Goal: Obtain resource: Obtain resource

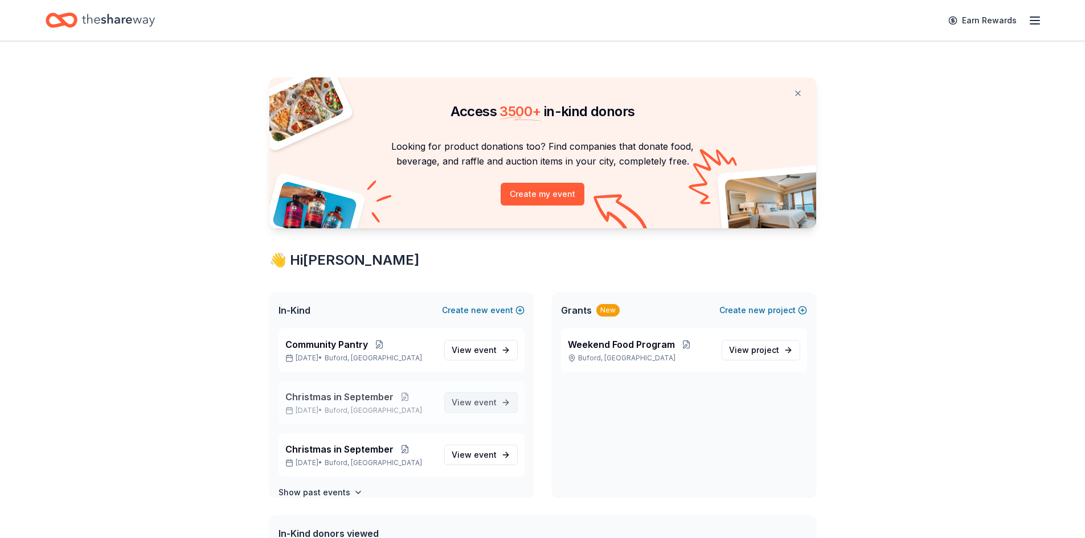
click at [455, 401] on span "View event" at bounding box center [474, 403] width 45 height 14
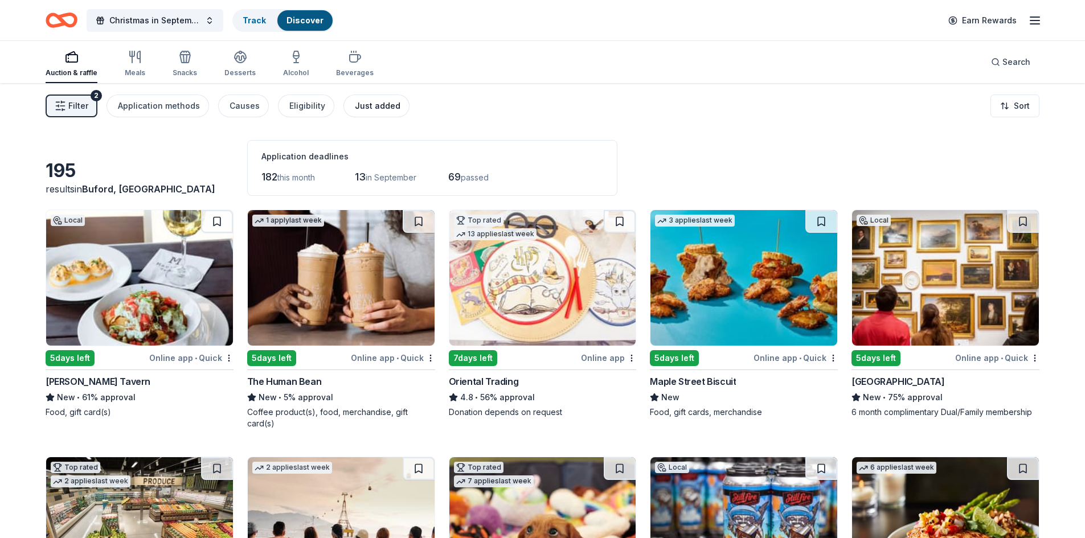
click at [355, 109] on div "Just added" at bounding box center [378, 106] width 46 height 14
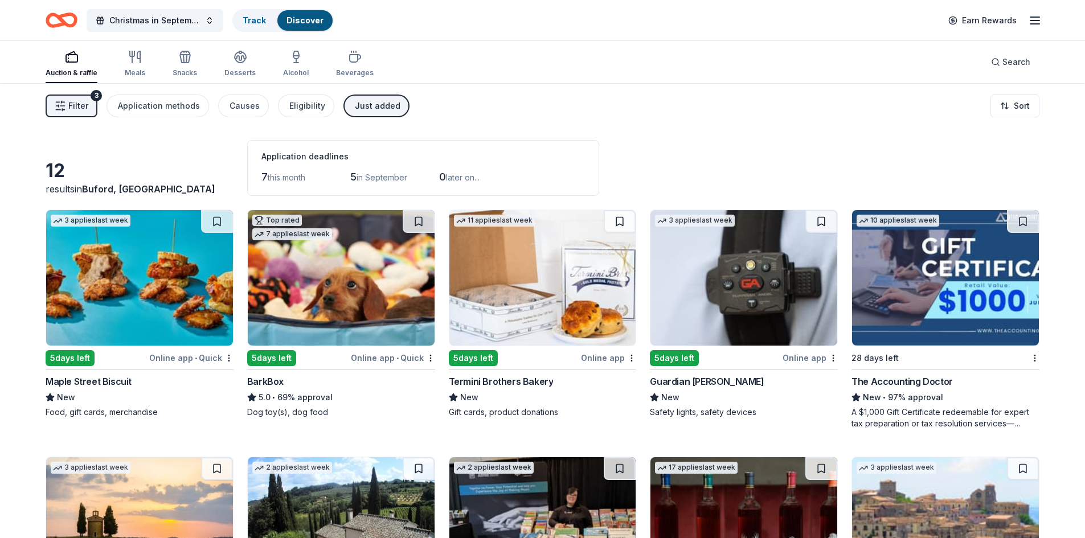
click at [289, 386] on div "BarkBox" at bounding box center [341, 382] width 188 height 14
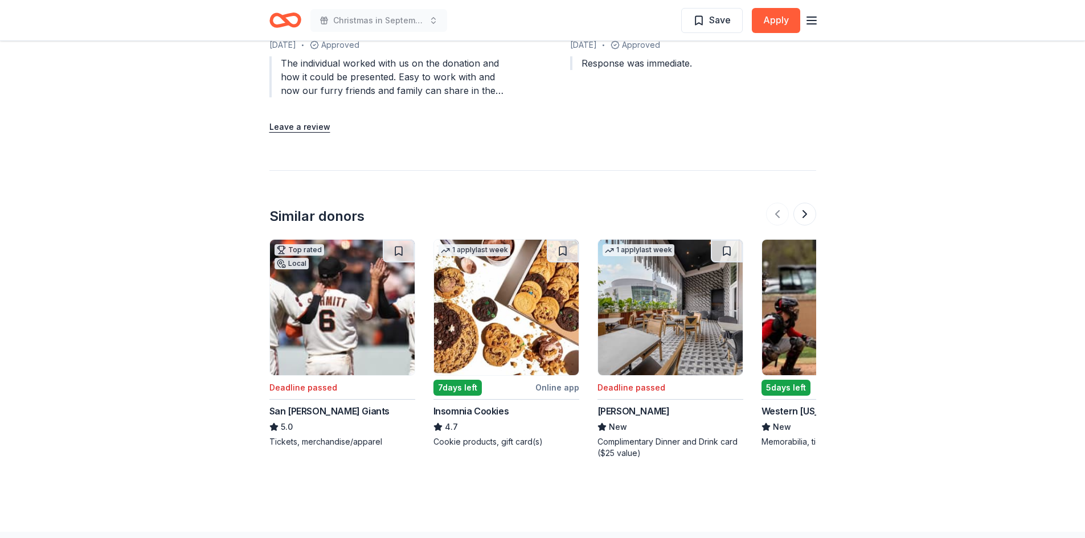
scroll to position [1367, 0]
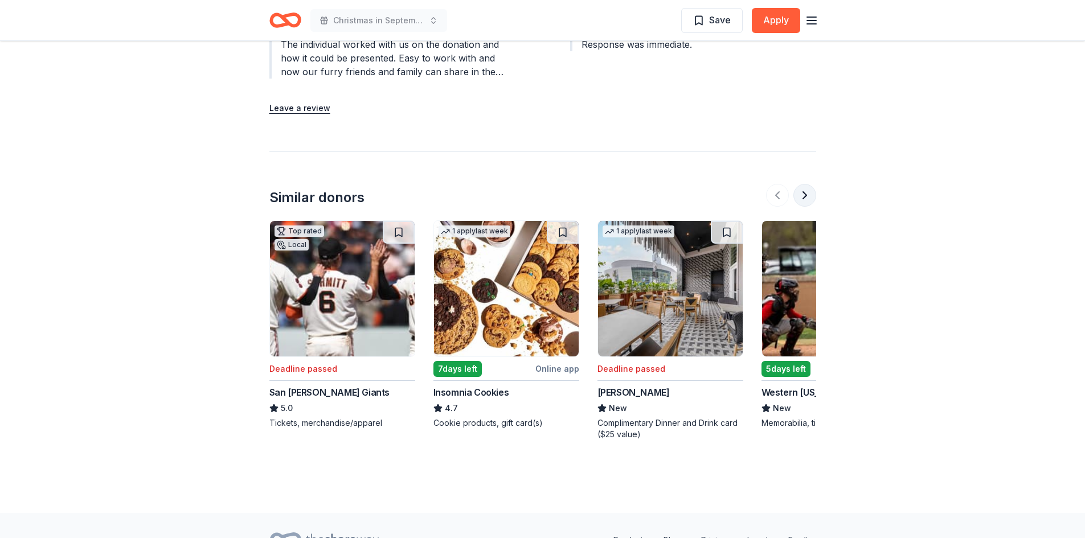
click at [807, 191] on button at bounding box center [804, 195] width 23 height 23
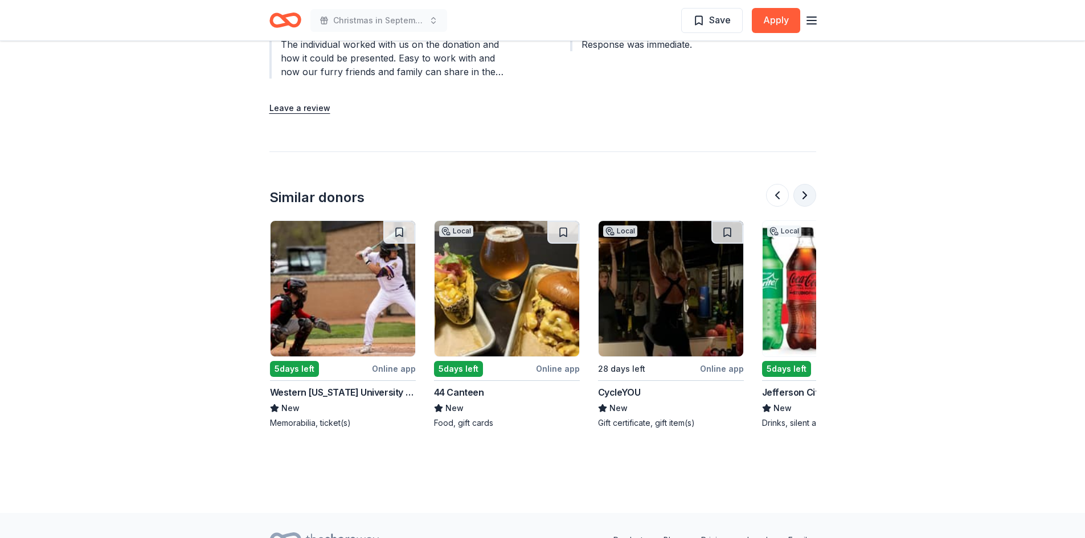
scroll to position [0, 492]
click at [807, 191] on button at bounding box center [804, 195] width 23 height 23
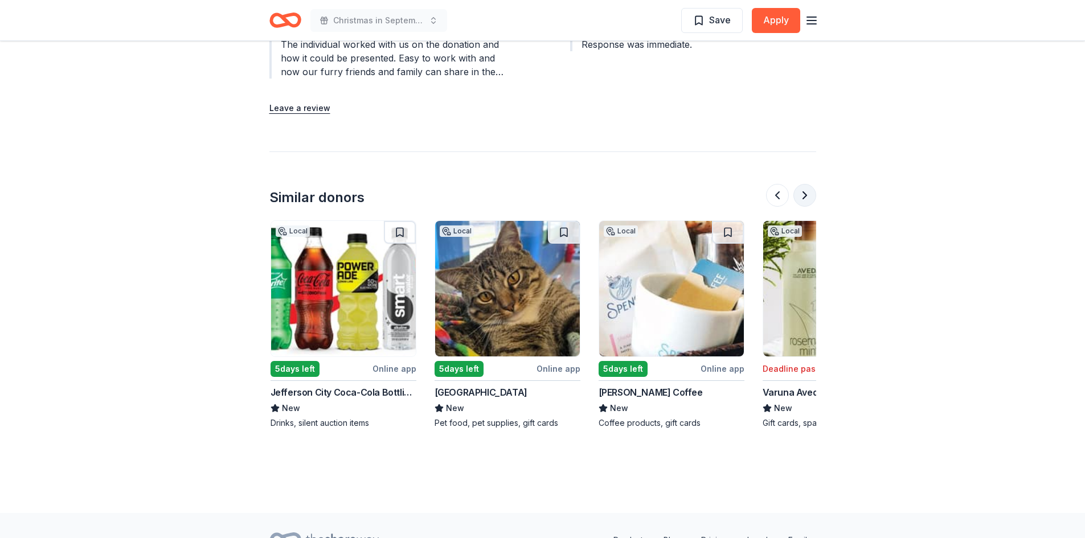
scroll to position [0, 984]
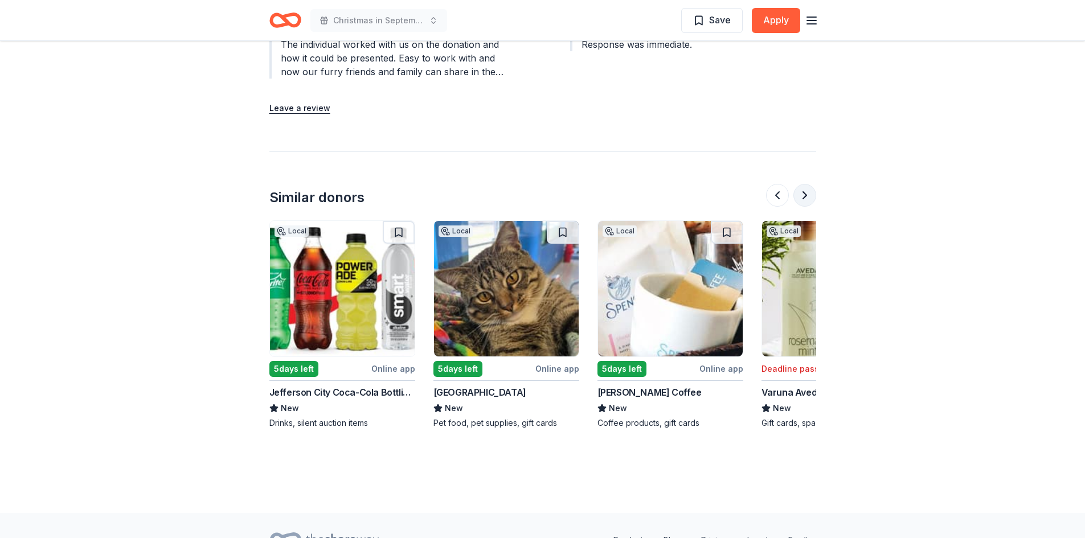
click at [807, 191] on button at bounding box center [804, 195] width 23 height 23
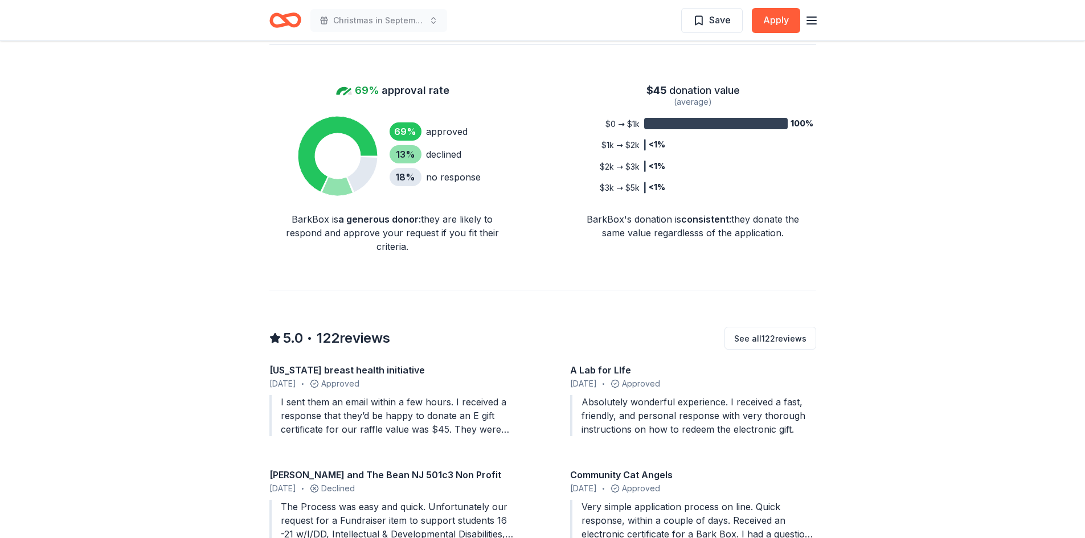
scroll to position [626, 0]
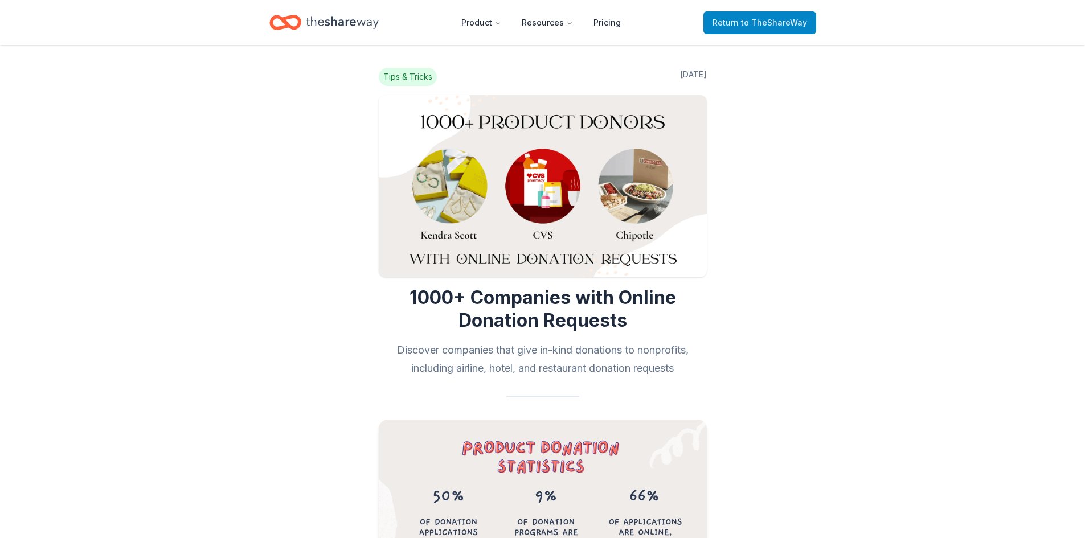
click at [720, 25] on span "Return to TheShareWay" at bounding box center [759, 23] width 95 height 14
click at [781, 22] on span "to TheShareWay" at bounding box center [774, 23] width 66 height 10
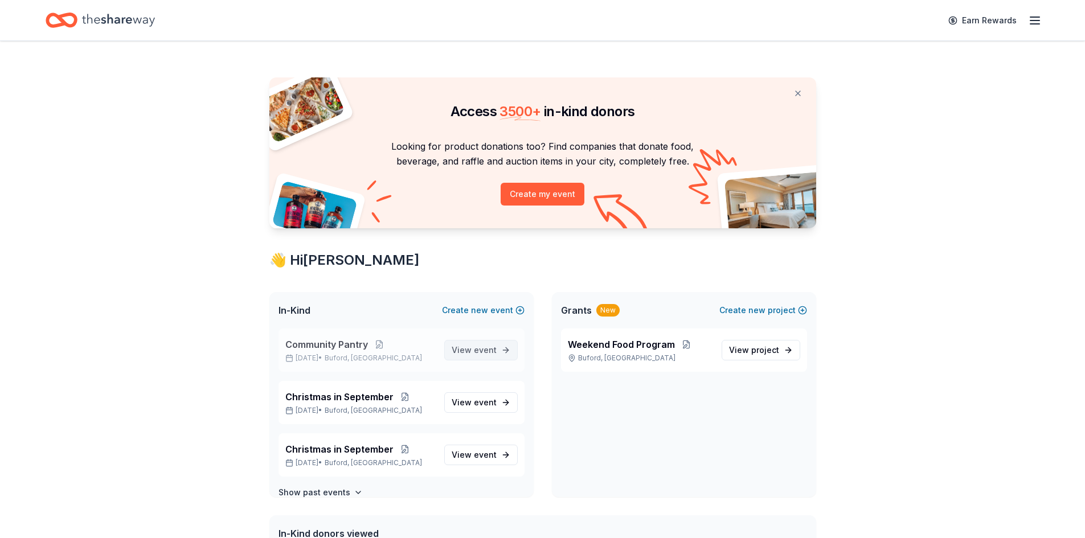
click at [487, 347] on span "event" at bounding box center [485, 350] width 23 height 10
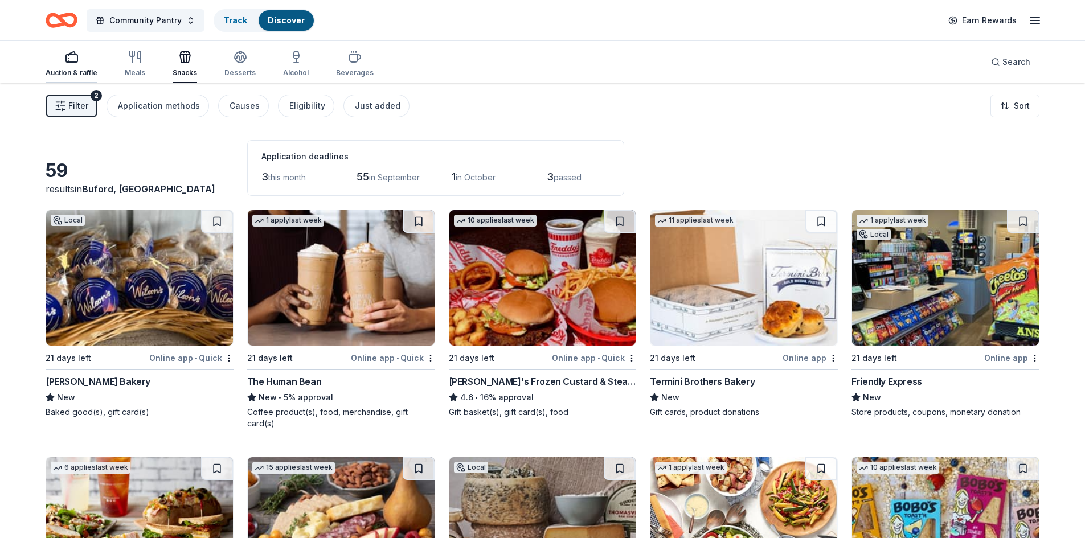
click at [66, 61] on icon "button" at bounding box center [72, 57] width 14 height 14
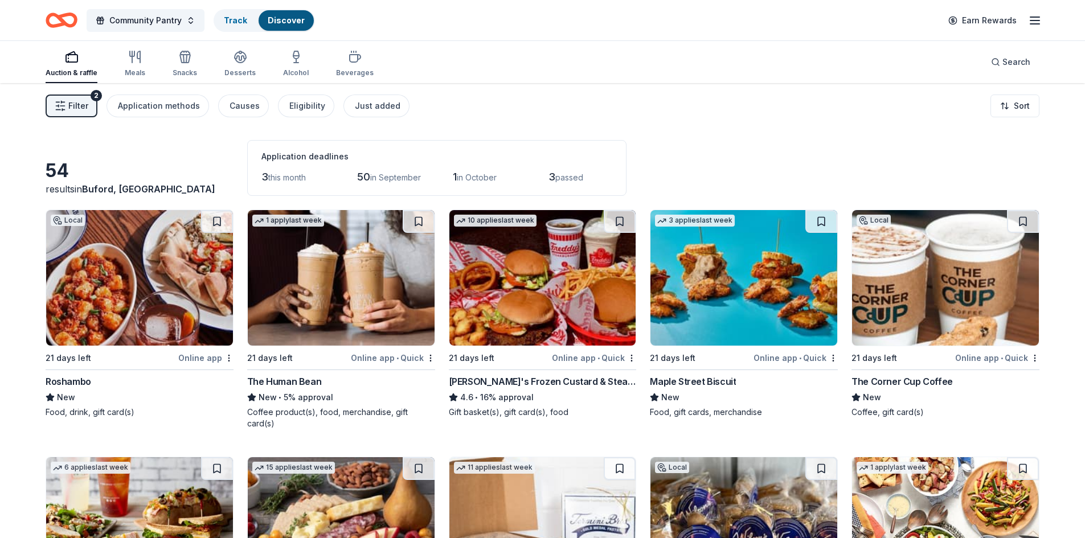
click at [58, 380] on div "Roshambo" at bounding box center [69, 382] width 46 height 14
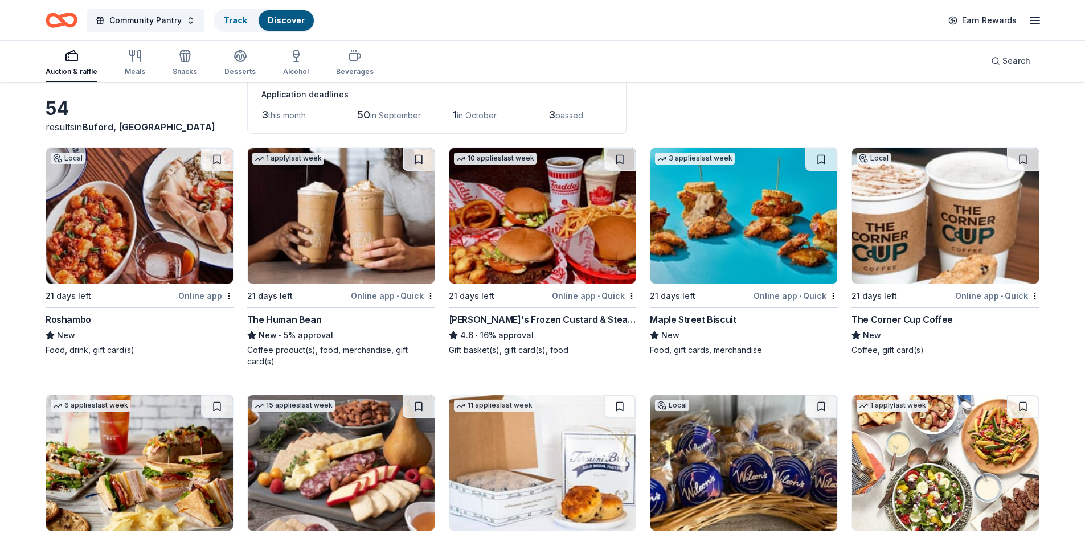
scroll to position [171, 0]
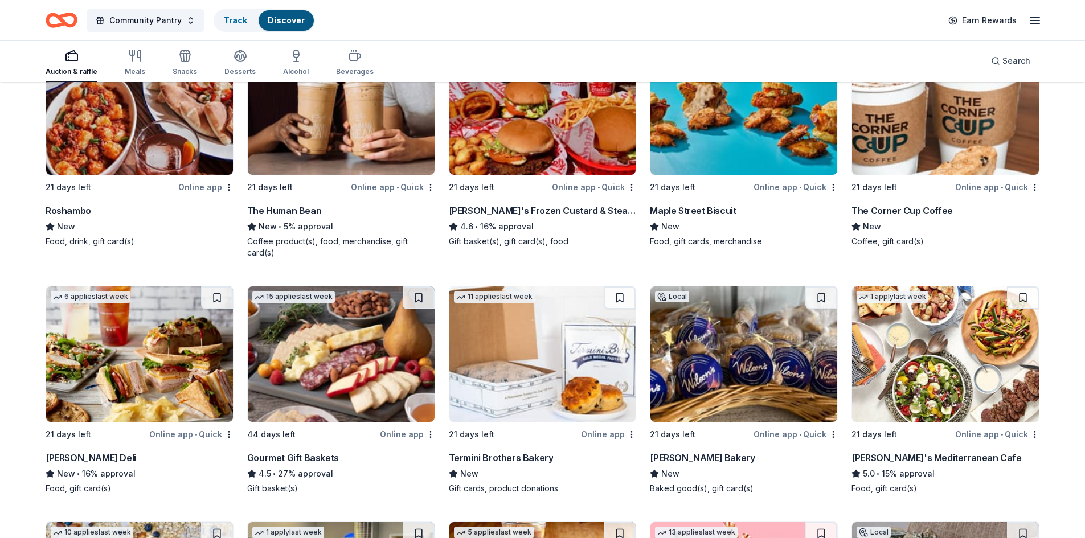
click at [103, 467] on div "New • 16% approval" at bounding box center [140, 474] width 188 height 14
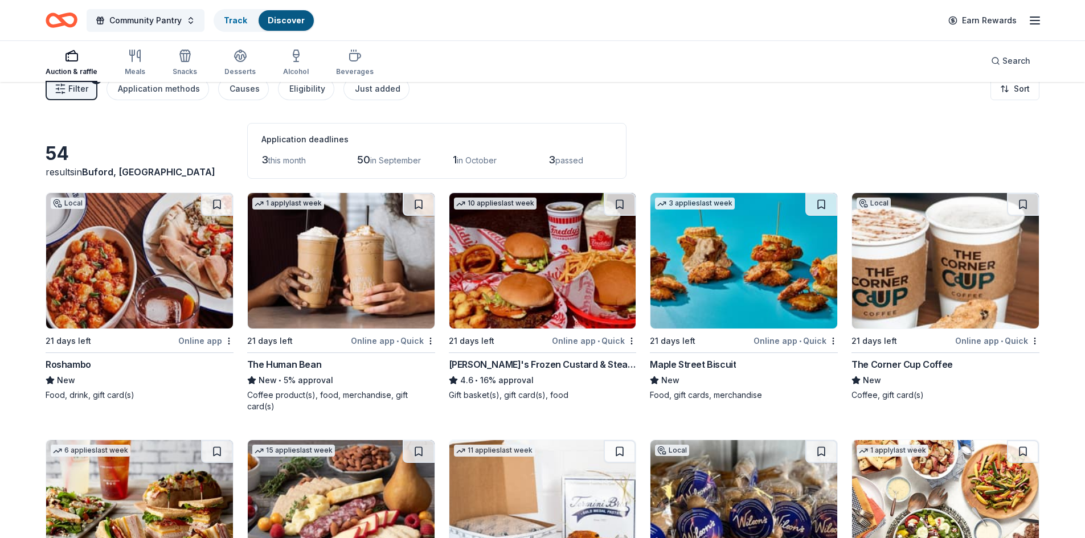
scroll to position [0, 0]
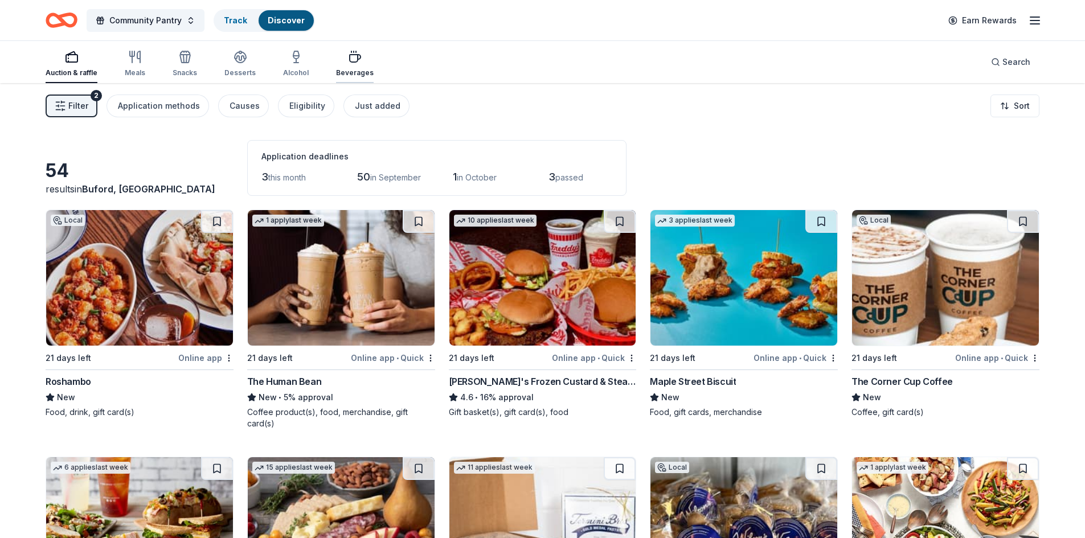
click at [337, 60] on div "button" at bounding box center [355, 57] width 38 height 14
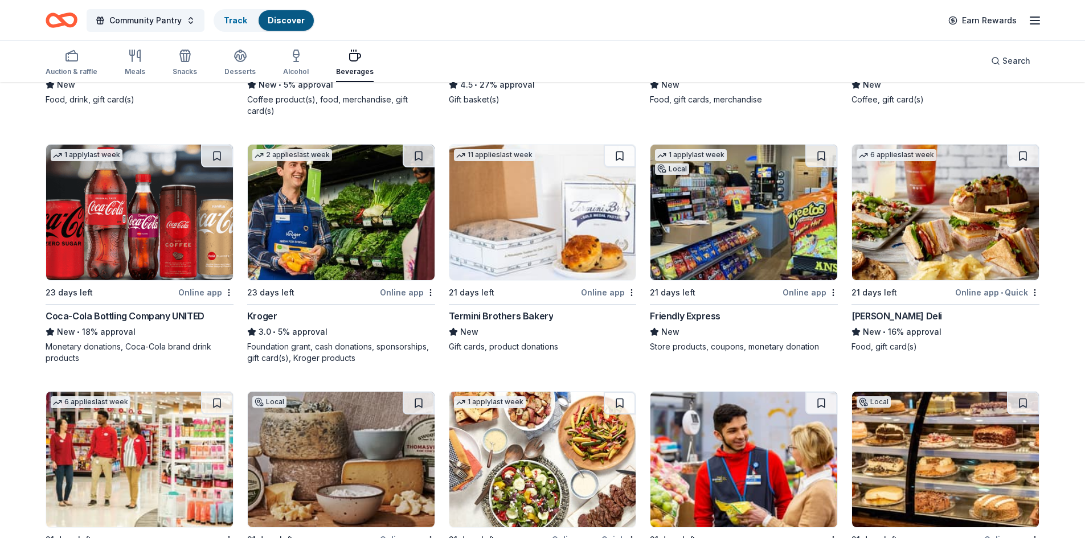
scroll to position [257, 0]
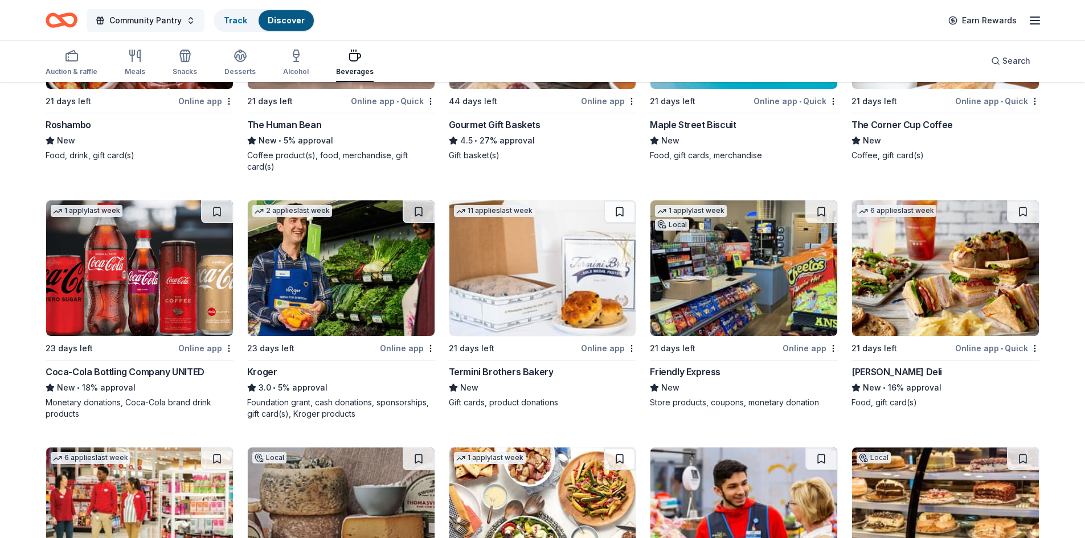
click at [175, 16] on span "Community Pantry" at bounding box center [145, 21] width 72 height 14
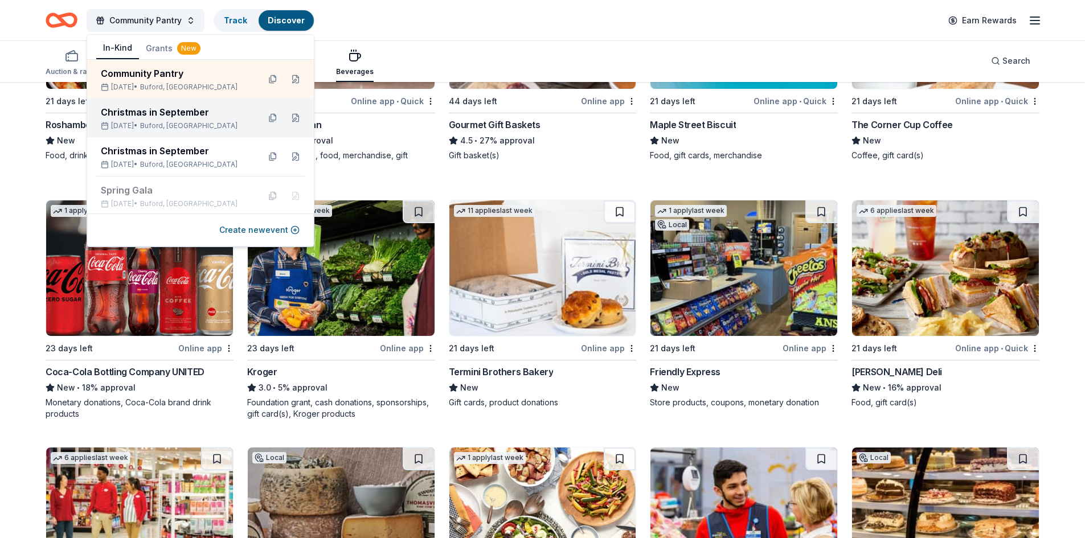
click at [158, 115] on div "Christmas in September" at bounding box center [175, 112] width 149 height 14
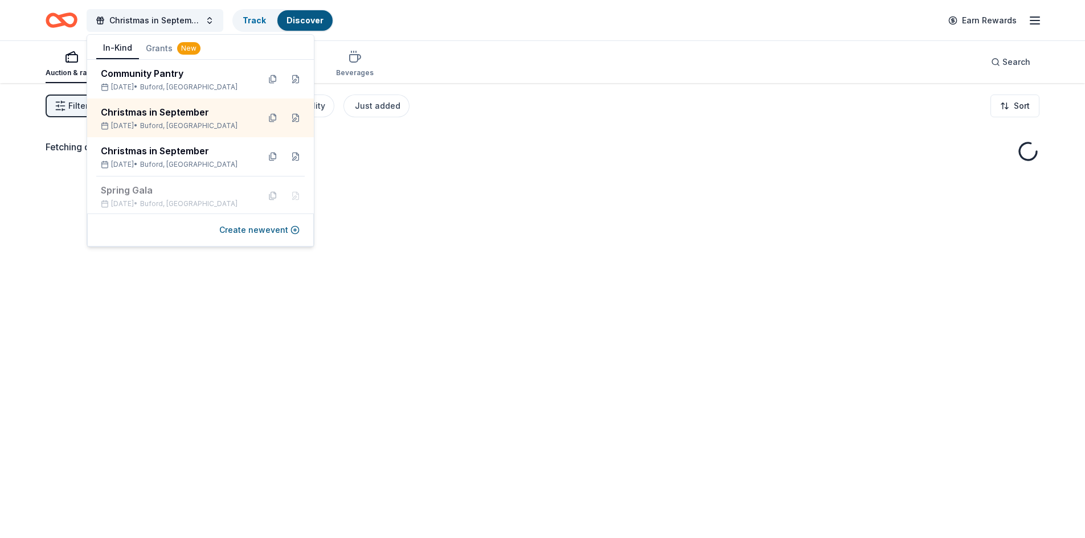
click at [453, 39] on div "Christmas in September Track Discover Earn Rewards" at bounding box center [542, 20] width 1085 height 40
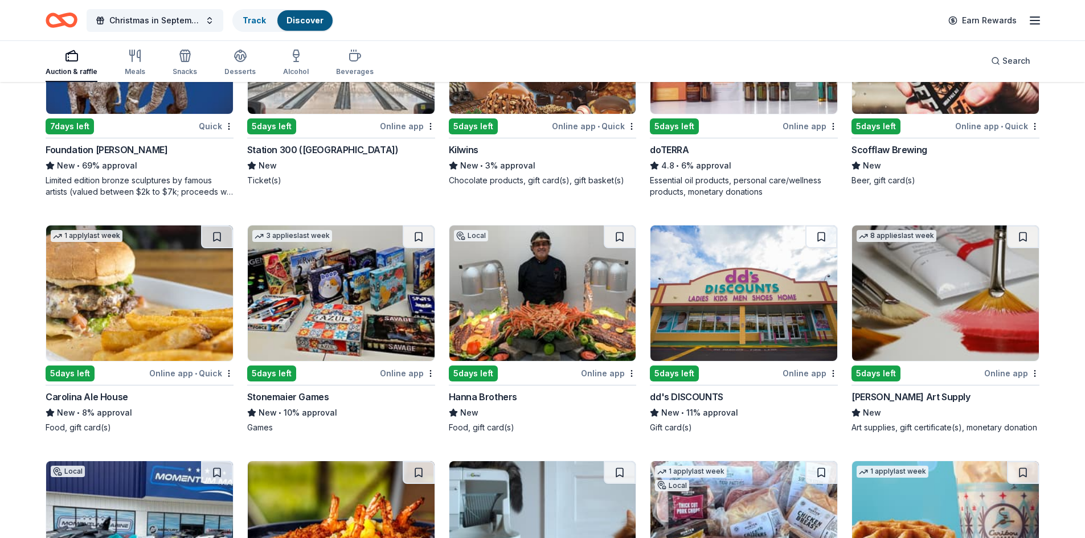
scroll to position [2696, 0]
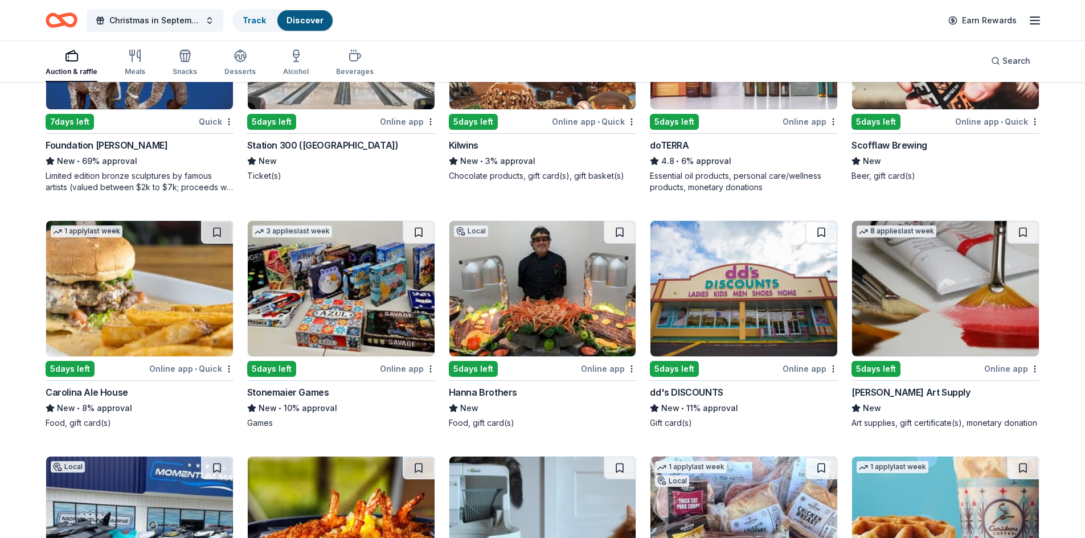
click at [470, 386] on div "Hanna Brothers" at bounding box center [483, 393] width 68 height 14
click at [551, 312] on img at bounding box center [542, 289] width 187 height 136
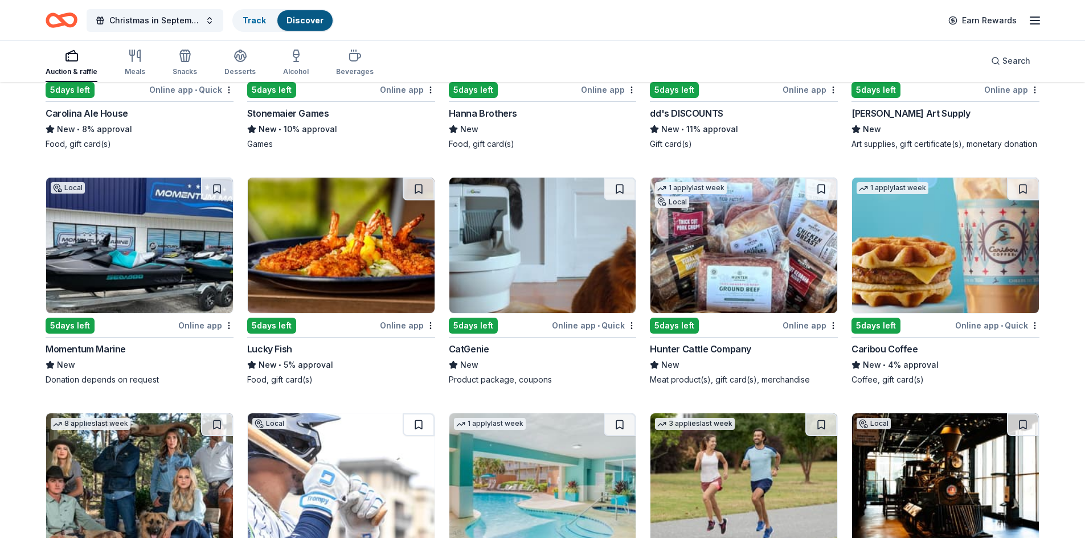
scroll to position [2981, 0]
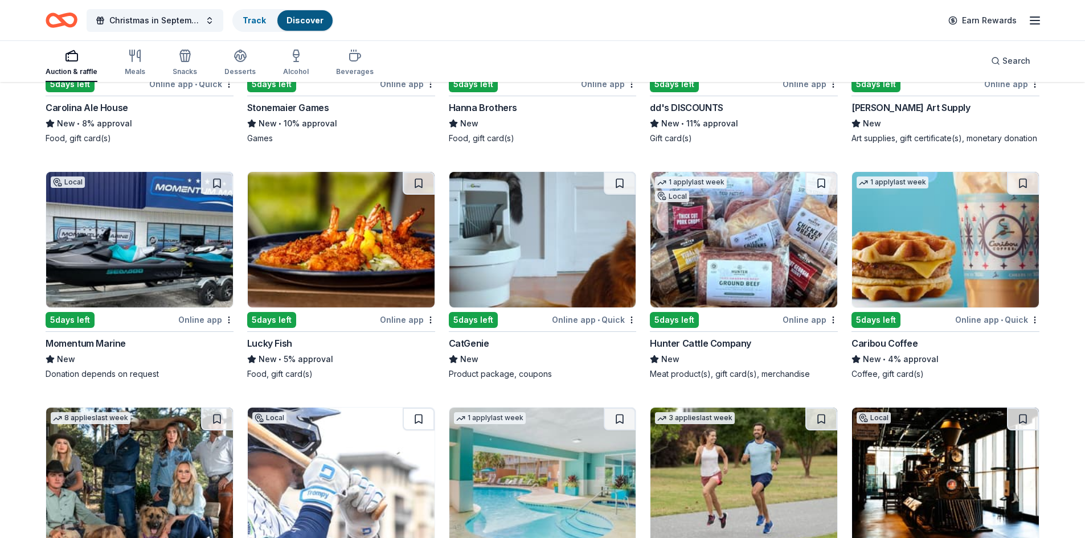
click at [715, 337] on div "Hunter Cattle Company" at bounding box center [700, 344] width 101 height 14
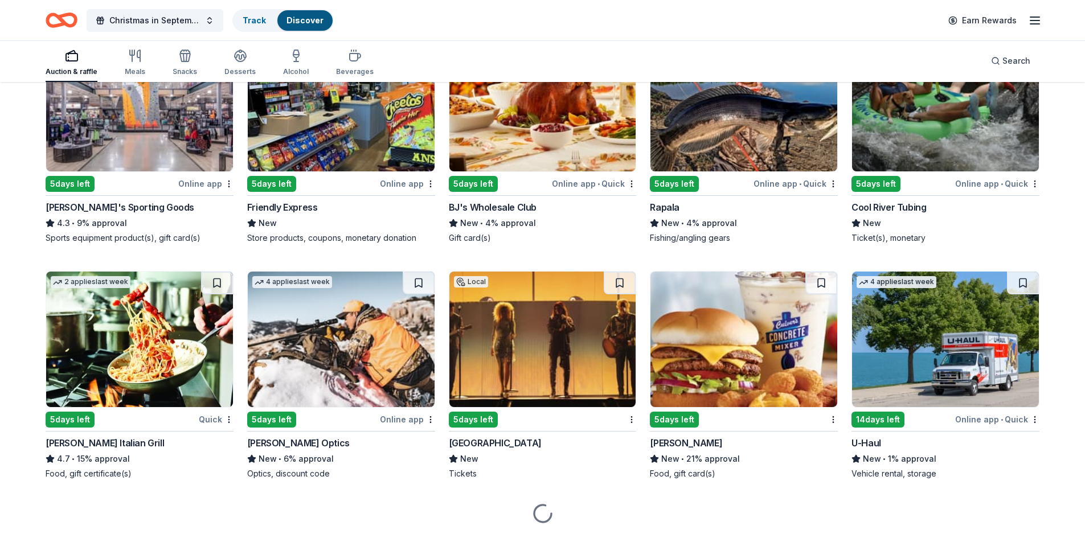
scroll to position [4100, 0]
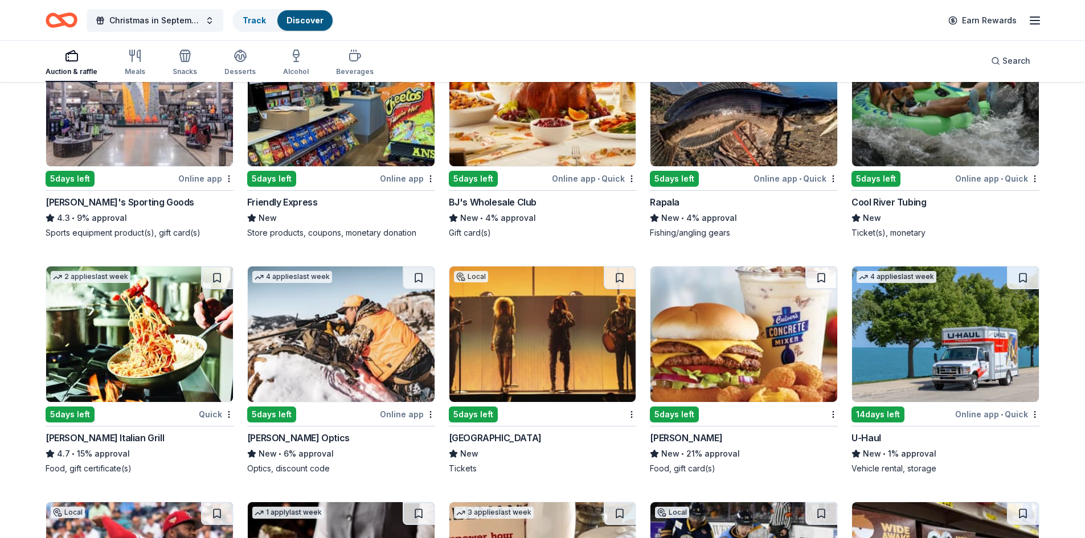
click at [508, 432] on div "Gwinnett Center" at bounding box center [495, 438] width 93 height 14
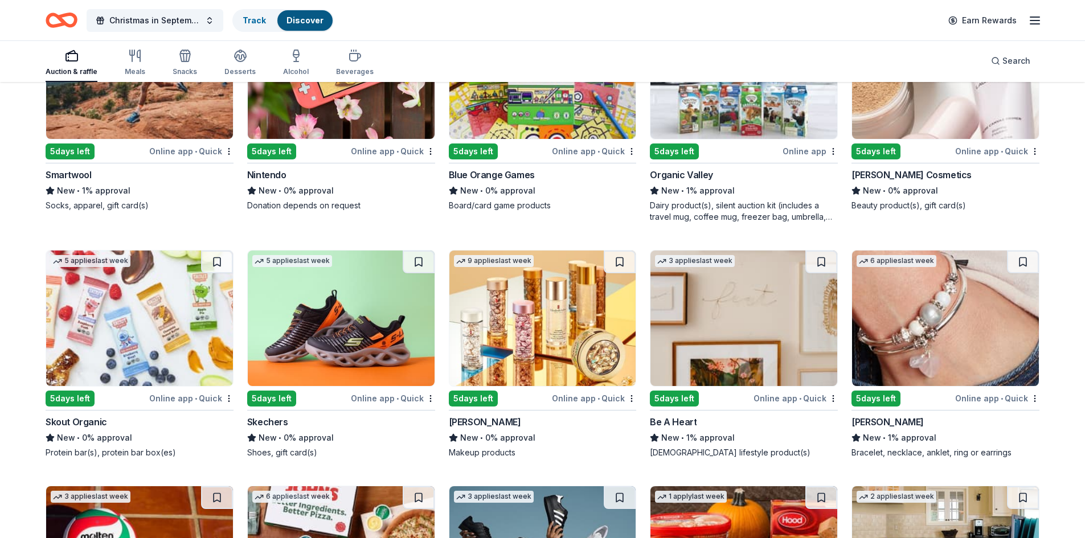
scroll to position [9123, 0]
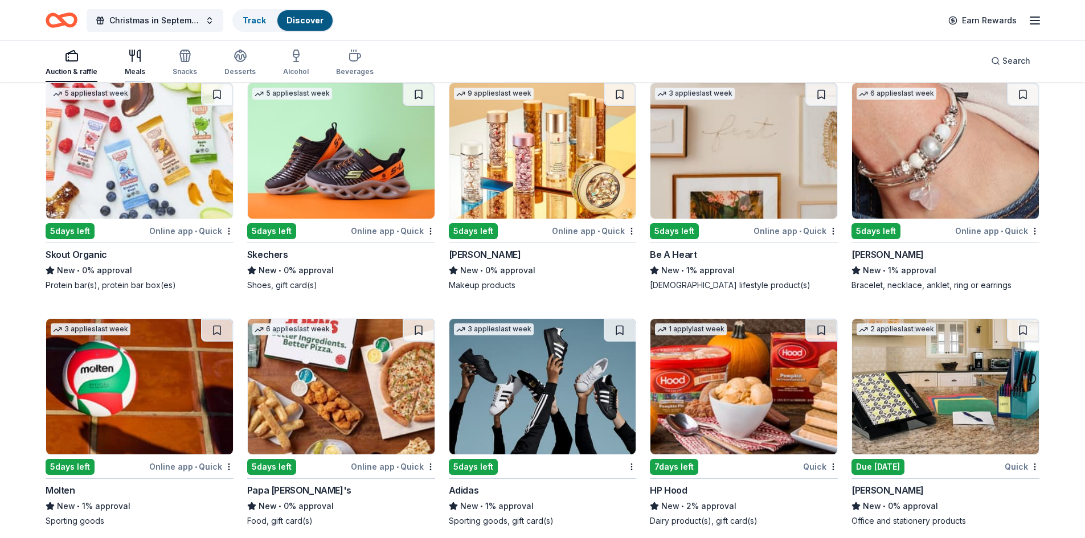
click at [134, 54] on icon "button" at bounding box center [132, 52] width 5 height 5
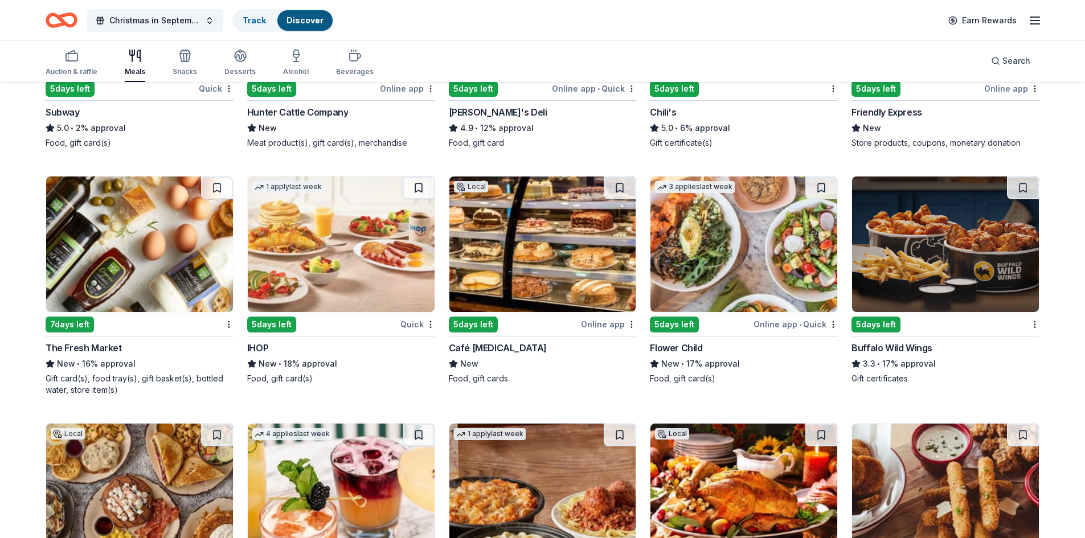
scroll to position [1025, 0]
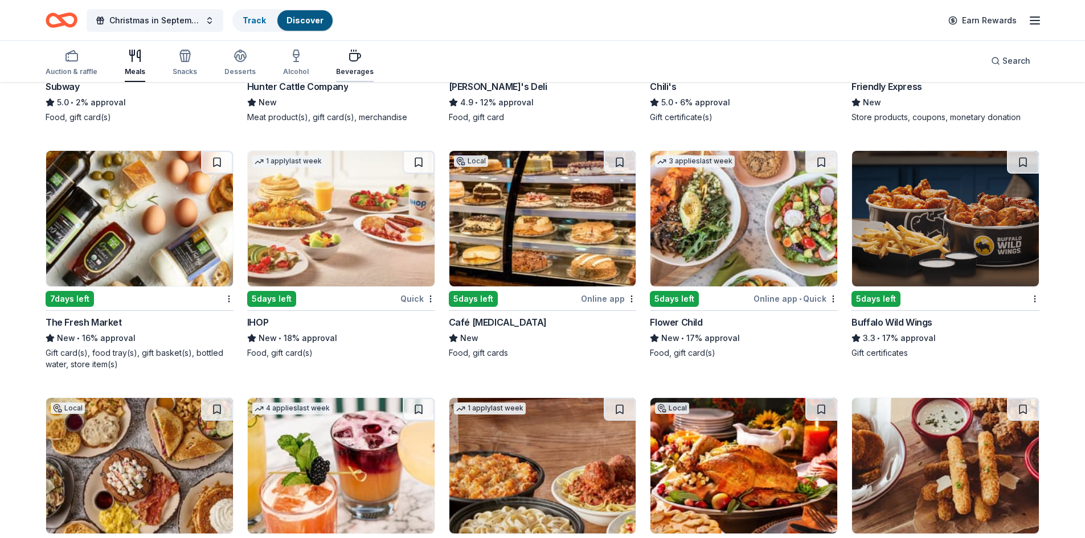
click at [342, 67] on div "Beverages" at bounding box center [355, 71] width 38 height 9
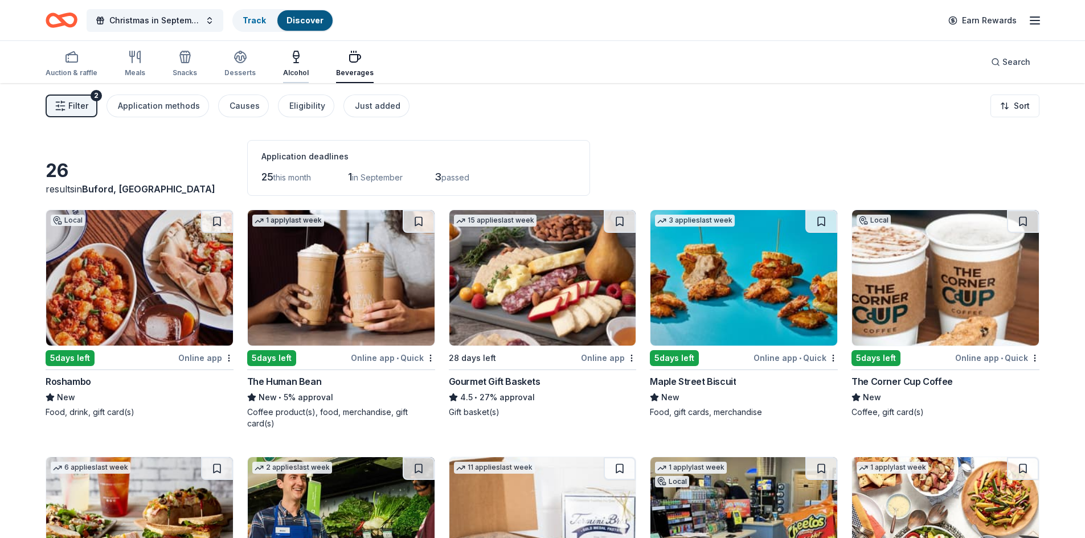
click at [294, 63] on icon "button" at bounding box center [296, 63] width 5 height 0
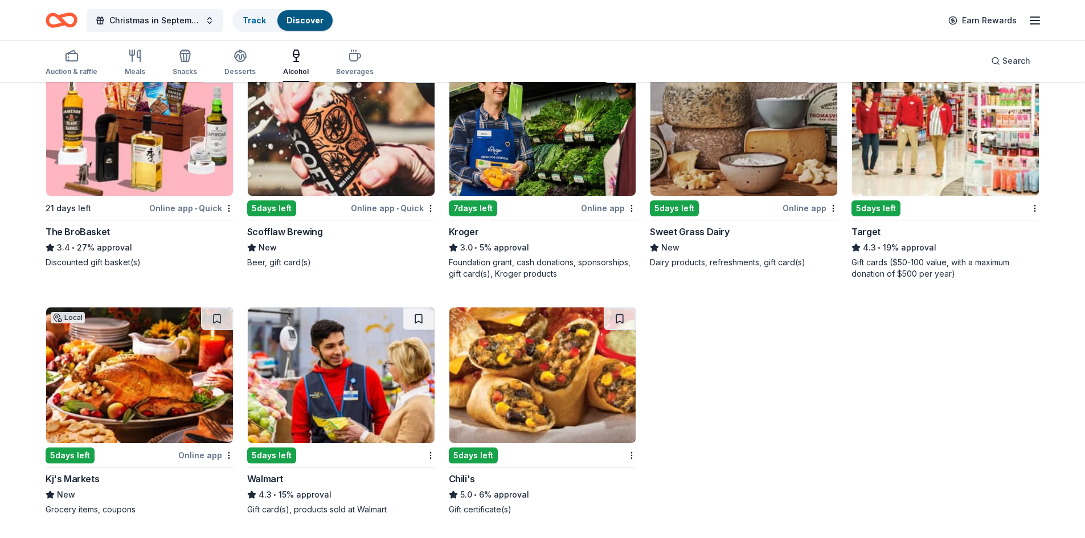
scroll to position [55, 0]
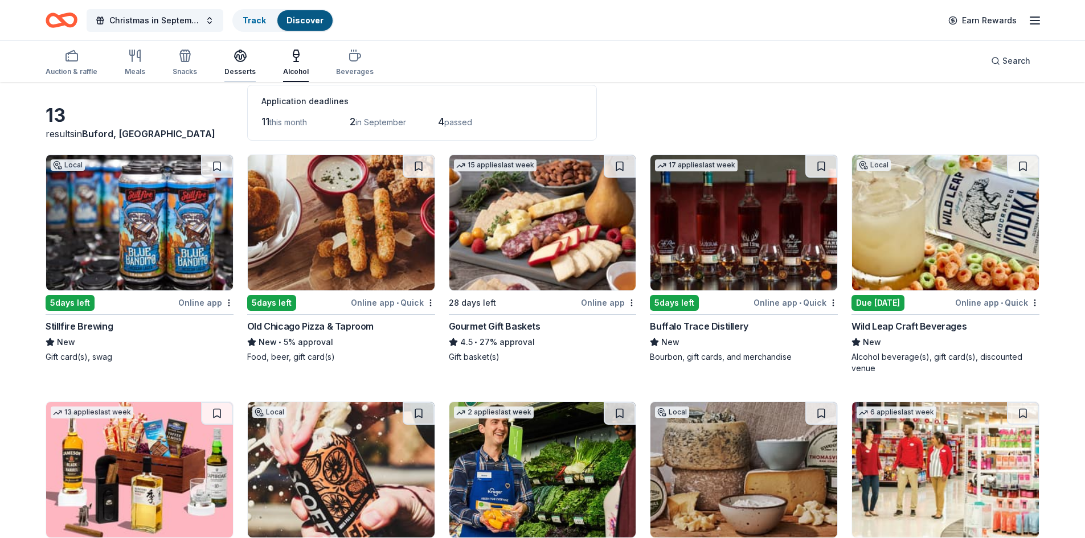
click at [235, 71] on div "Desserts" at bounding box center [239, 71] width 31 height 9
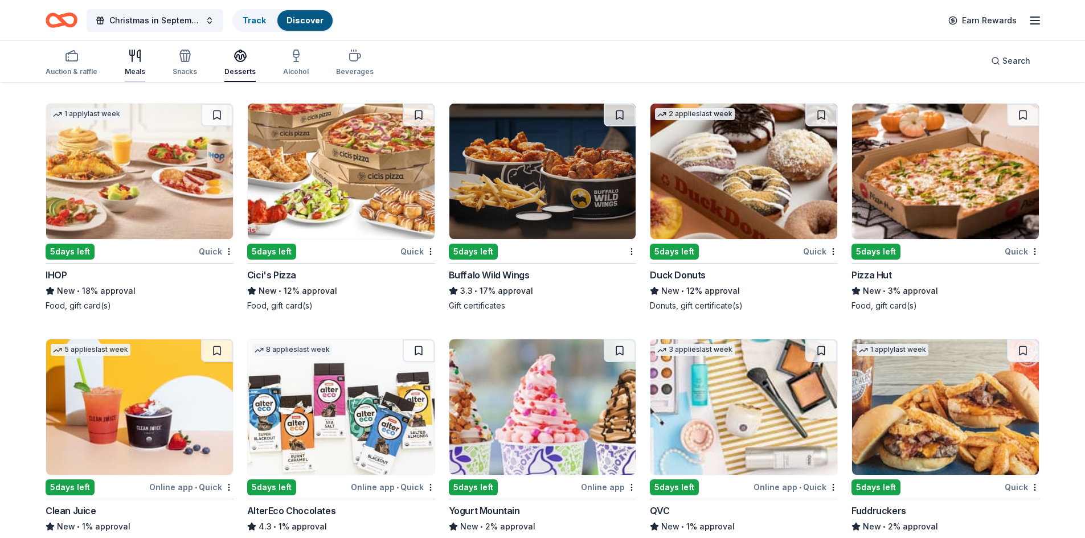
scroll to position [831, 0]
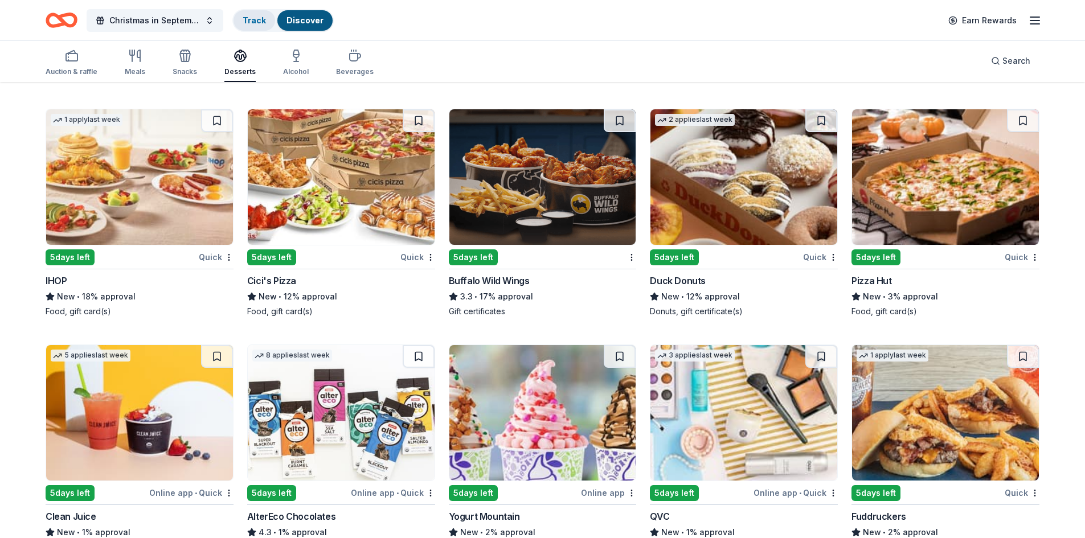
click at [260, 23] on link "Track" at bounding box center [254, 20] width 23 height 10
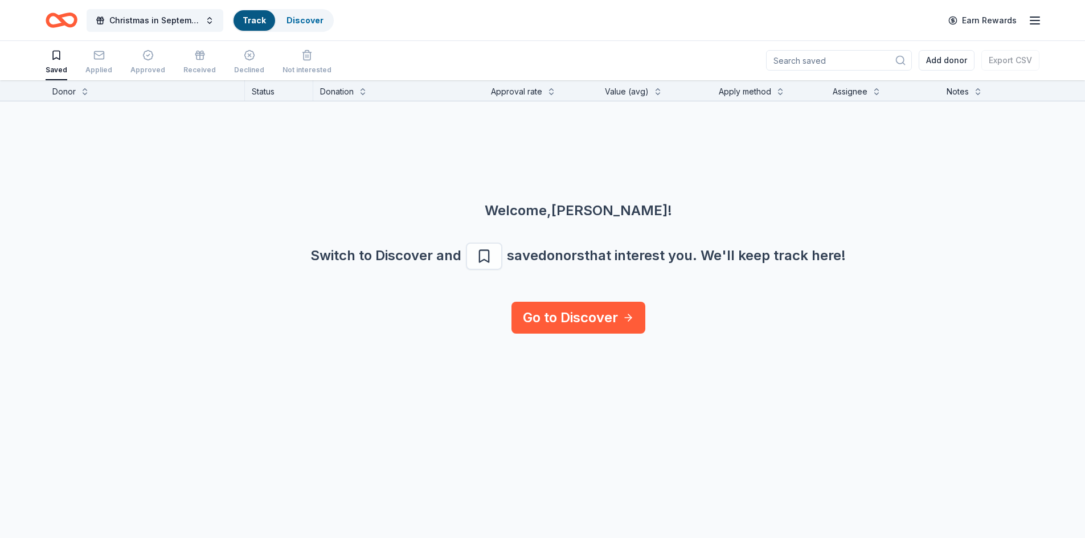
scroll to position [1, 0]
click at [249, 18] on link "Track" at bounding box center [254, 20] width 23 height 10
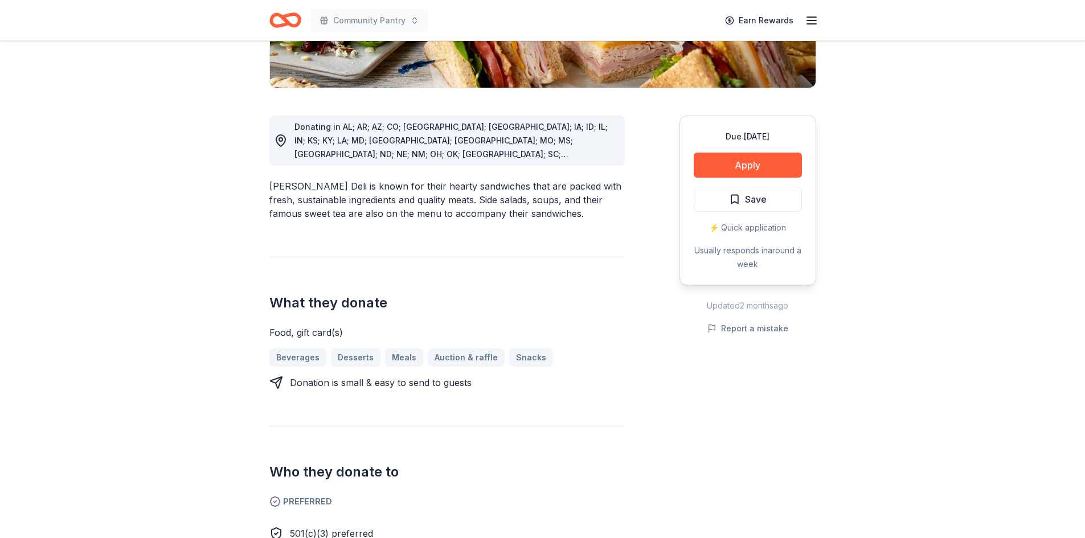
scroll to position [228, 0]
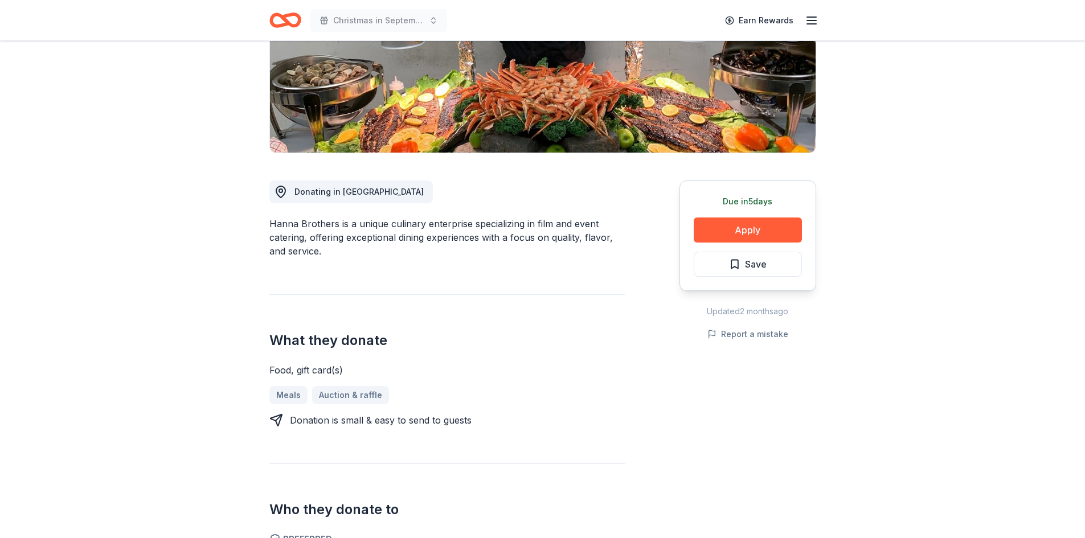
scroll to position [171, 0]
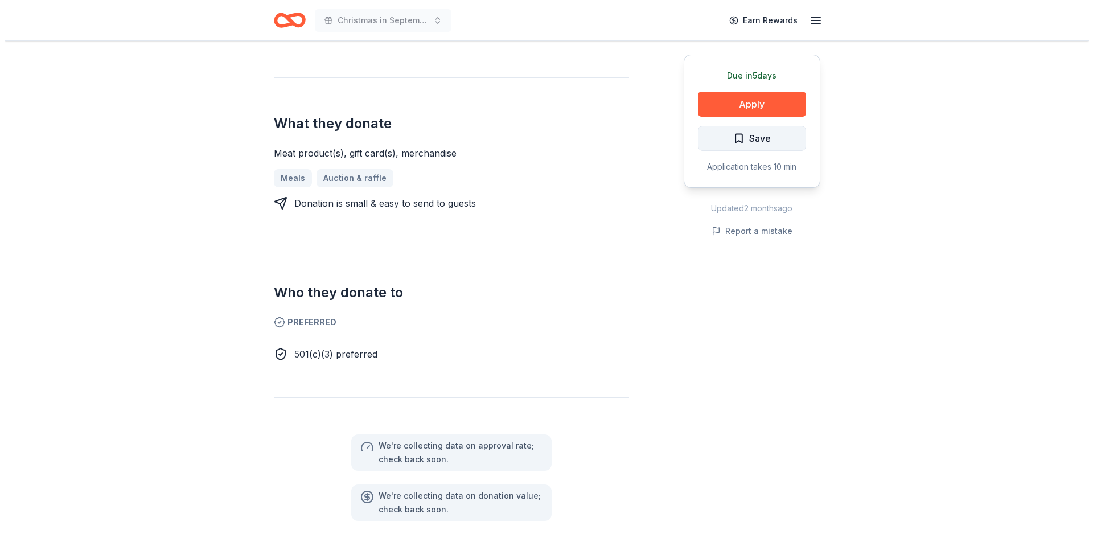
scroll to position [342, 0]
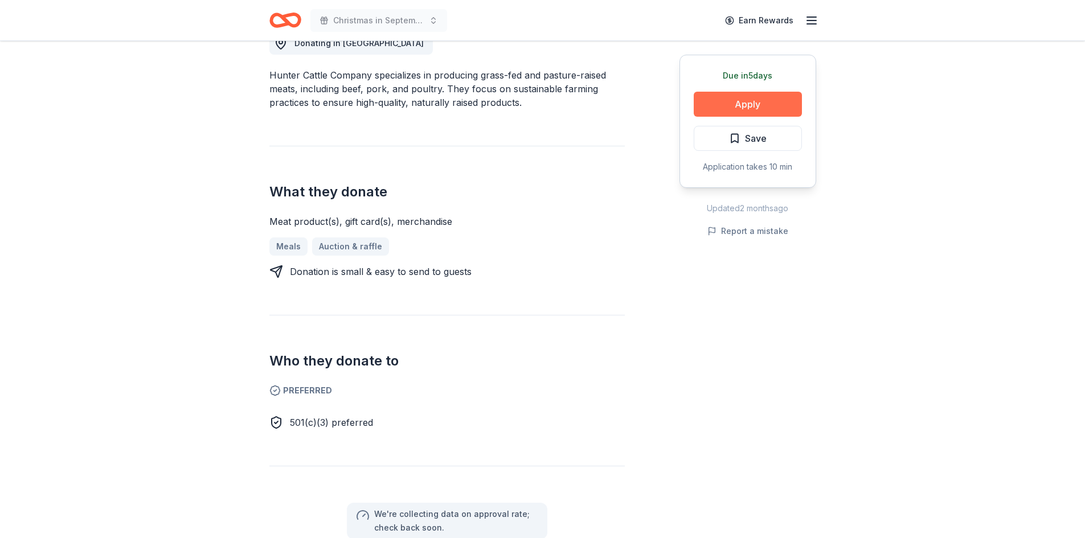
click at [770, 105] on button "Apply" at bounding box center [748, 104] width 108 height 25
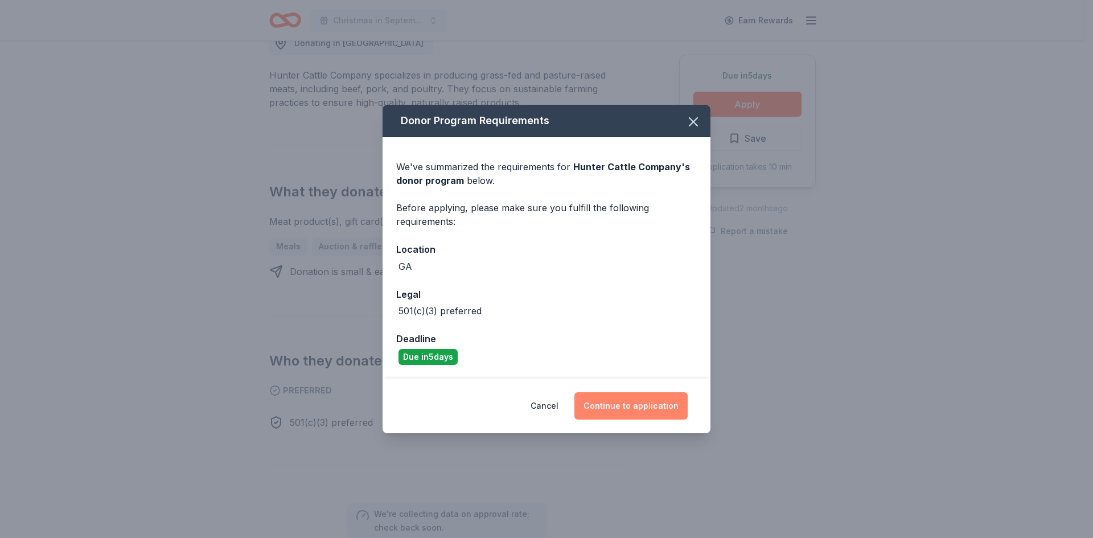
click at [644, 405] on button "Continue to application" at bounding box center [631, 405] width 113 height 27
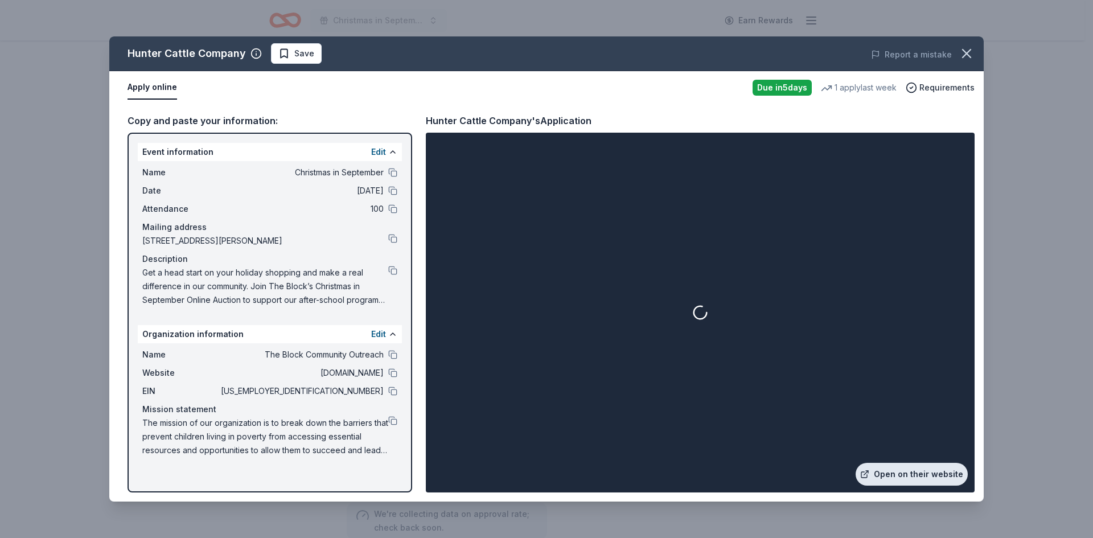
click at [896, 469] on link "Open on their website" at bounding box center [912, 474] width 112 height 23
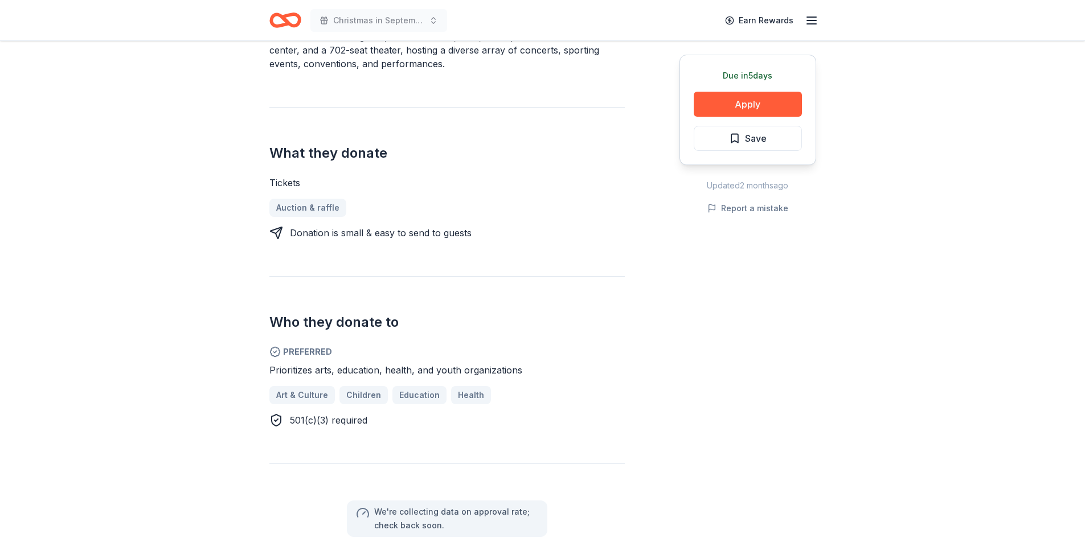
scroll to position [399, 0]
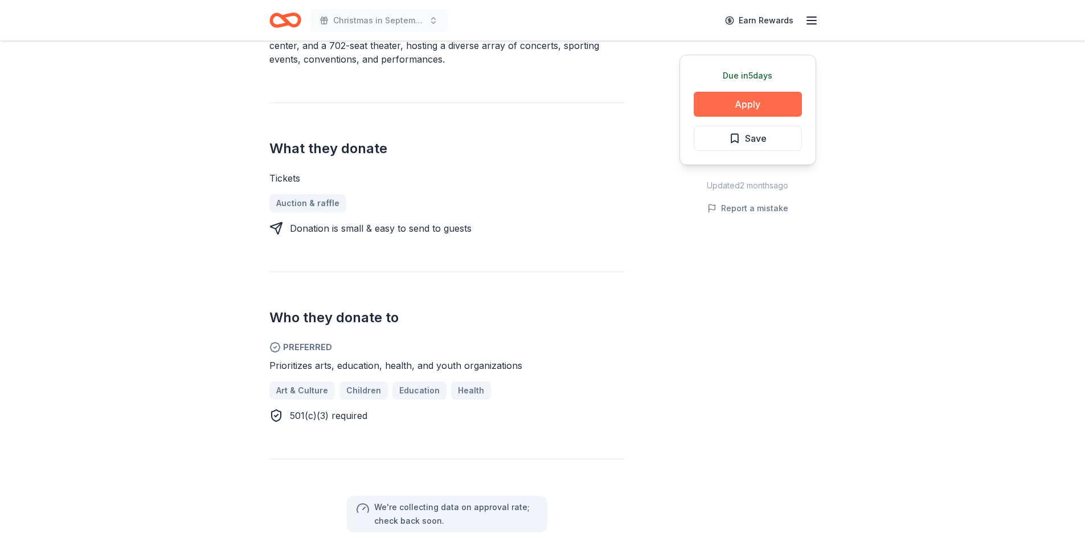
click at [773, 105] on button "Apply" at bounding box center [748, 104] width 108 height 25
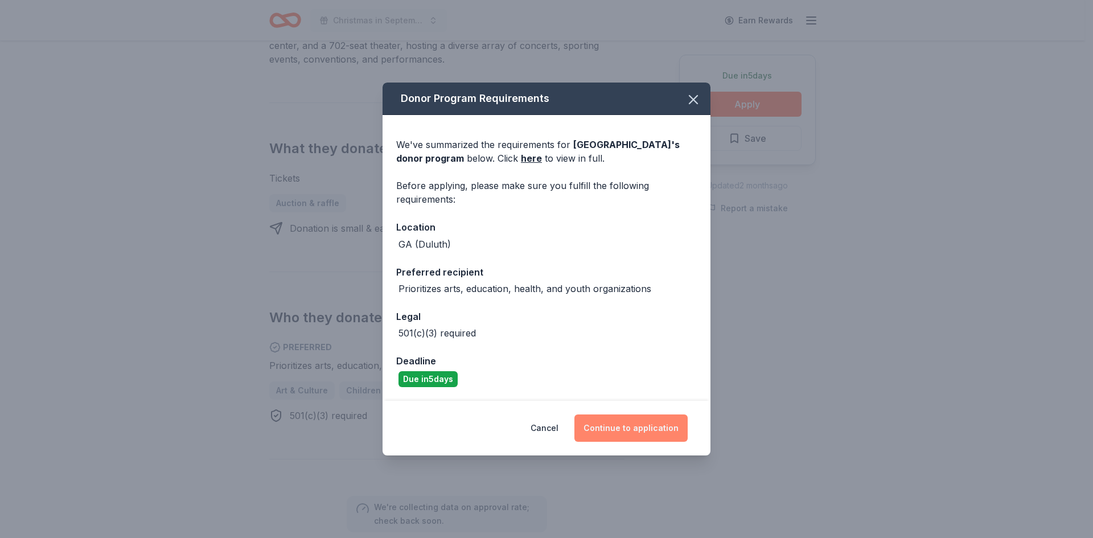
click at [641, 431] on button "Continue to application" at bounding box center [631, 428] width 113 height 27
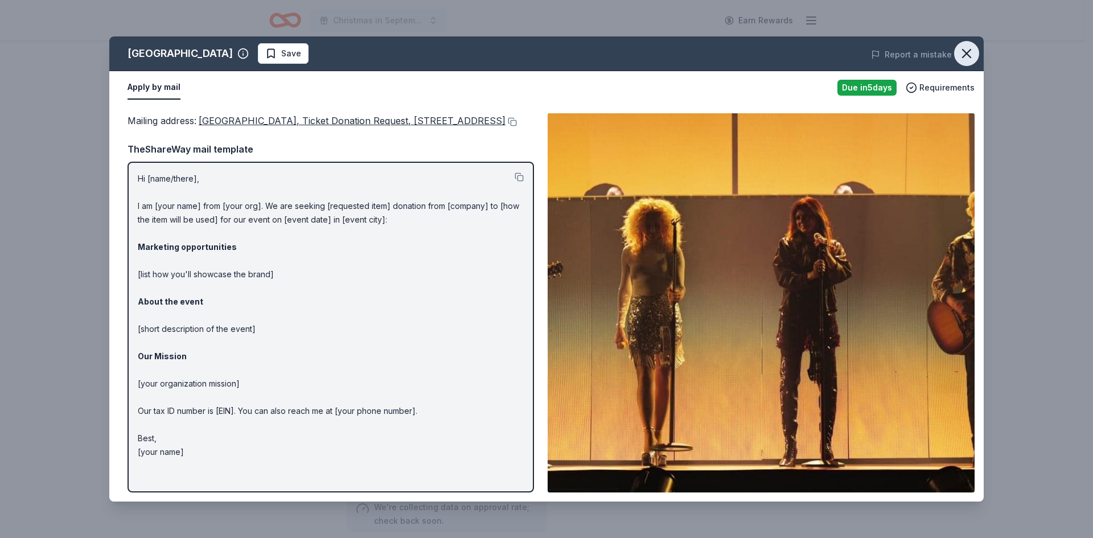
click at [965, 57] on icon "button" at bounding box center [967, 54] width 16 height 16
